Goal: Transaction & Acquisition: Purchase product/service

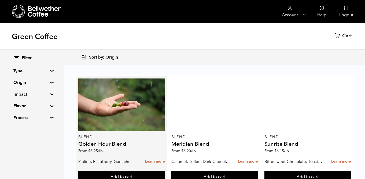
scroll to position [339, 0]
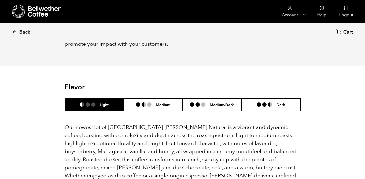
scroll to position [466, 0]
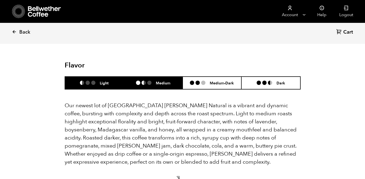
click at [155, 80] on ul at bounding box center [146, 82] width 20 height 4
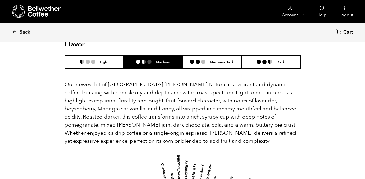
scroll to position [489, 0]
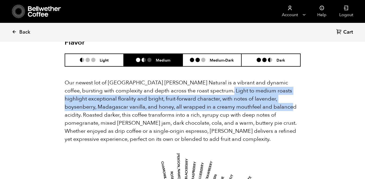
drag, startPoint x: 206, startPoint y: 83, endPoint x: 248, endPoint y: 98, distance: 44.8
click at [248, 98] on p "Our newest lot of [GEOGRAPHIC_DATA] [PERSON_NAME] Natural is a vibrant and dyna…" at bounding box center [183, 111] width 236 height 64
copy p "medium roasts highlight exceptional florality and bright, fruit-forward charact…"
